Goal: Feedback & Contribution: Leave review/rating

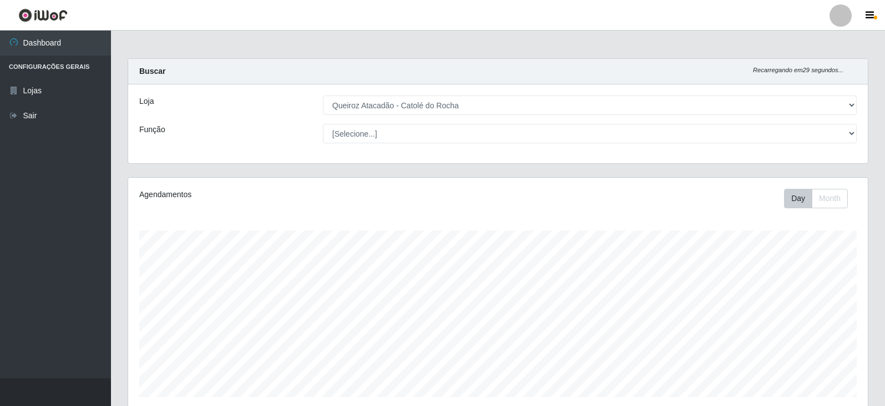
select select "500"
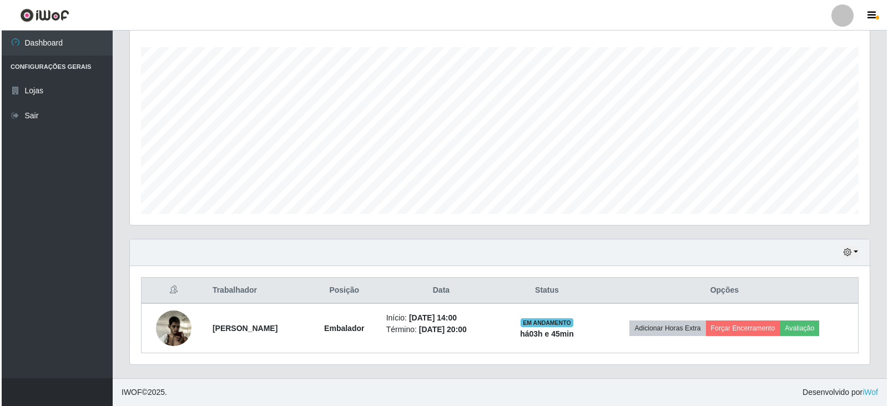
scroll to position [230, 740]
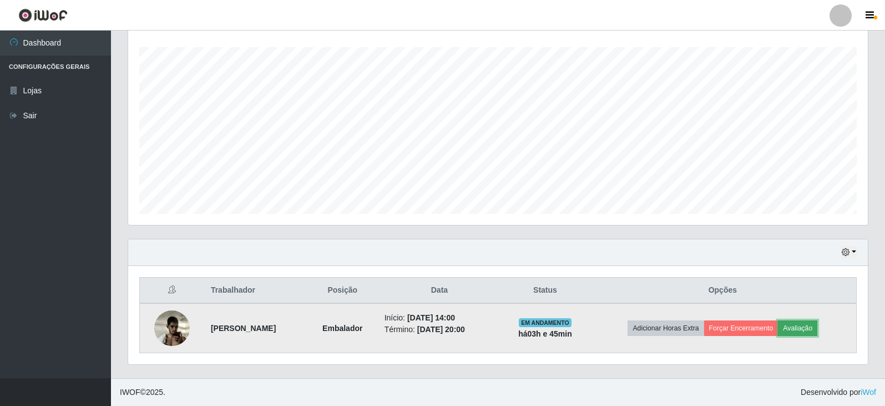
click at [813, 326] on button "Avaliação" at bounding box center [797, 328] width 39 height 16
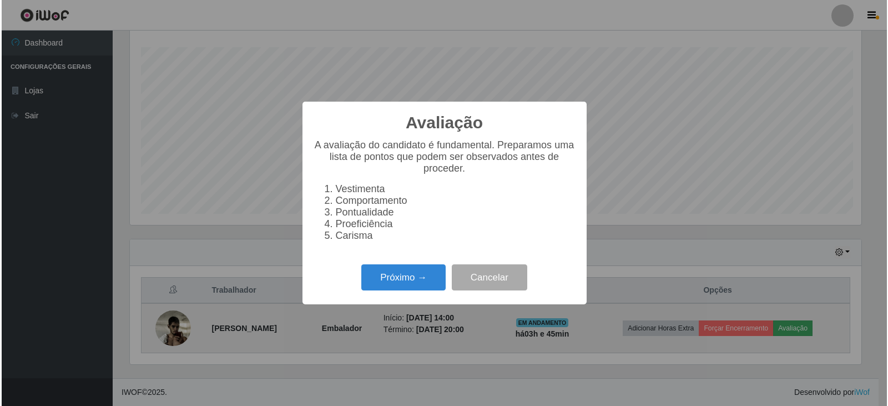
scroll to position [230, 734]
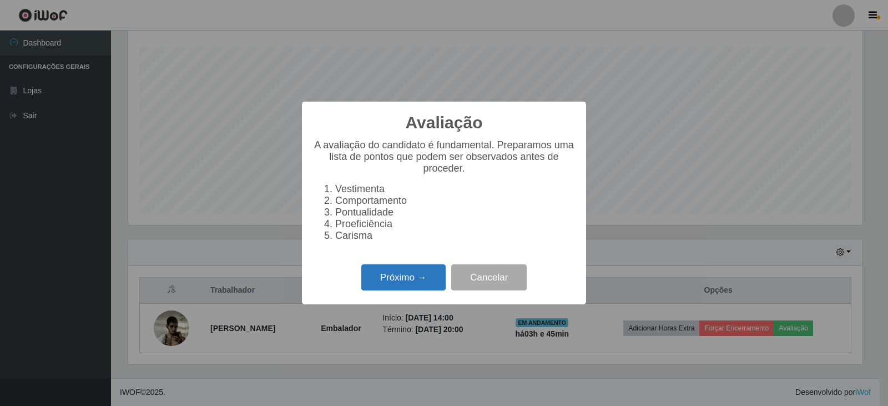
click at [421, 280] on button "Próximo →" at bounding box center [403, 277] width 84 height 26
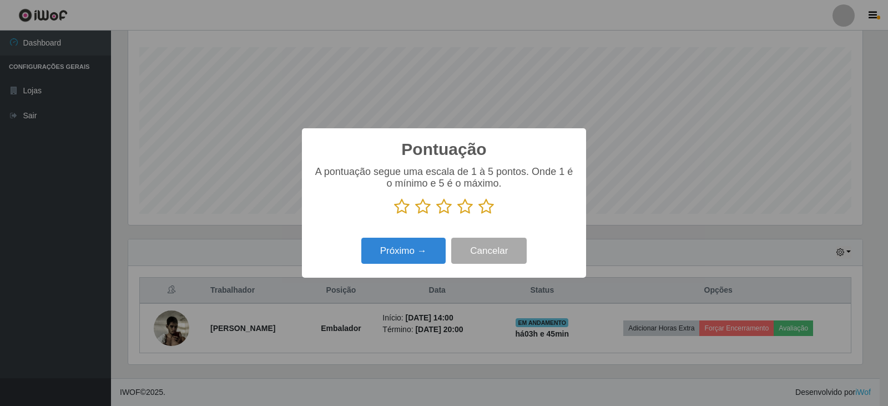
click at [489, 208] on icon at bounding box center [486, 206] width 16 height 17
click at [478, 215] on input "radio" at bounding box center [478, 215] width 0 height 0
click at [410, 250] on button "Próximo →" at bounding box center [403, 251] width 84 height 26
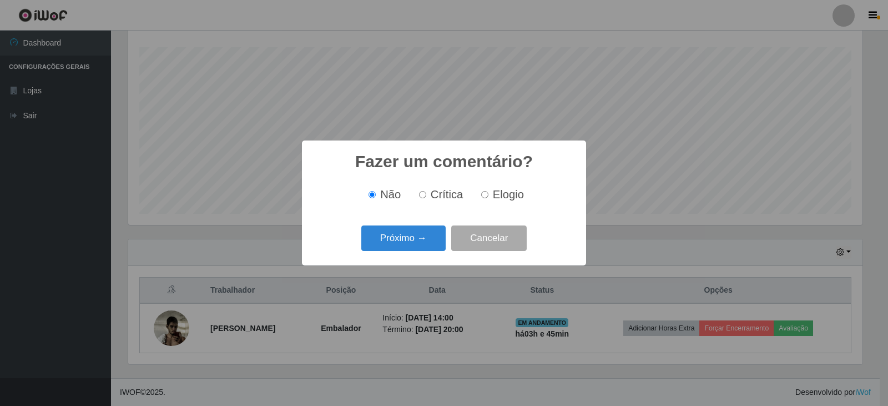
click at [485, 193] on input "Elogio" at bounding box center [484, 194] width 7 height 7
radio input "true"
click at [407, 238] on button "Próximo →" at bounding box center [403, 238] width 84 height 26
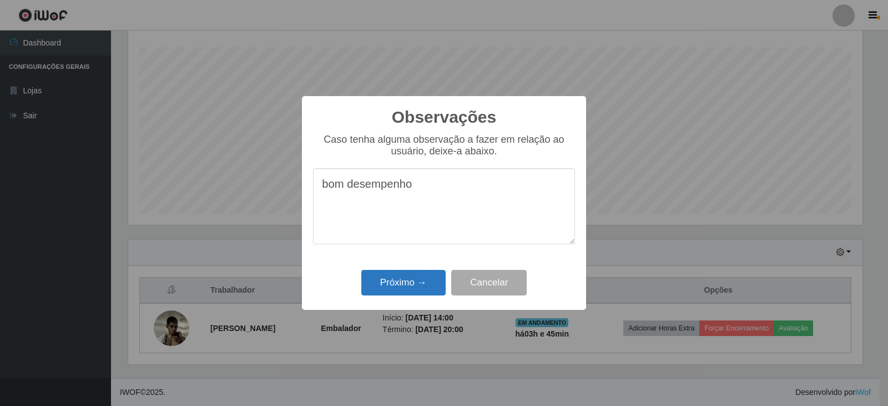
type textarea "bom desempenho"
click at [414, 277] on button "Próximo →" at bounding box center [403, 283] width 84 height 26
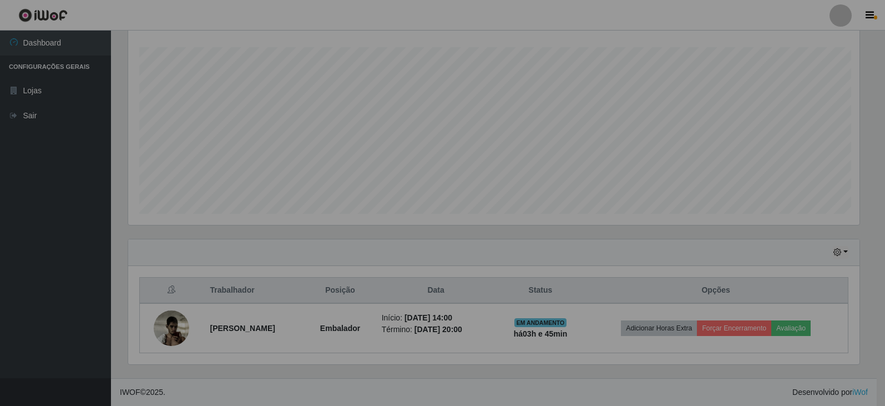
scroll to position [230, 740]
